Goal: Information Seeking & Learning: Learn about a topic

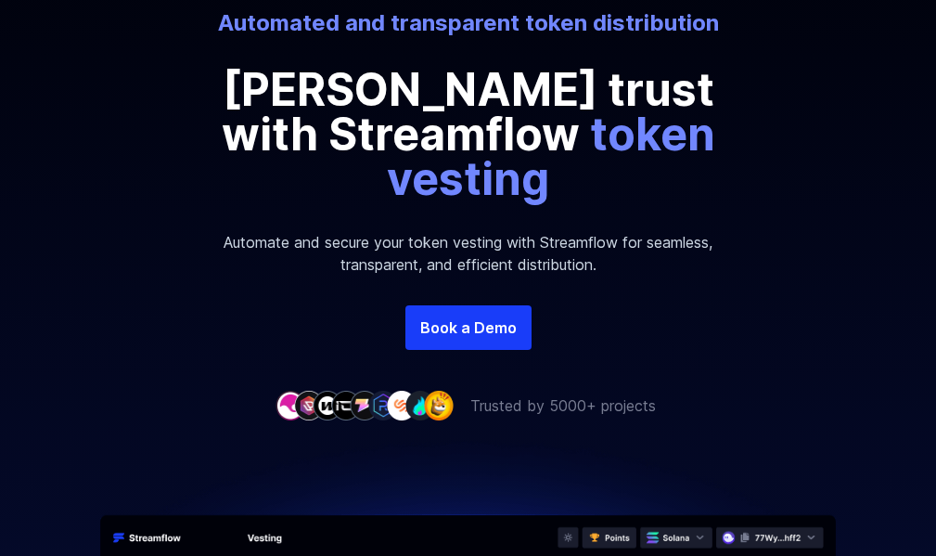
scroll to position [278, 0]
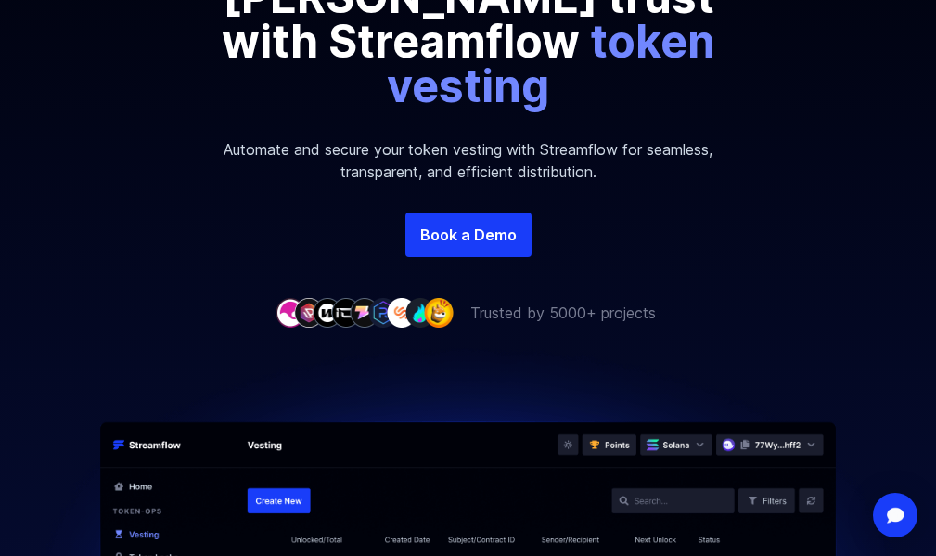
scroll to position [371, 0]
